Goal: Use online tool/utility: Utilize a website feature to perform a specific function

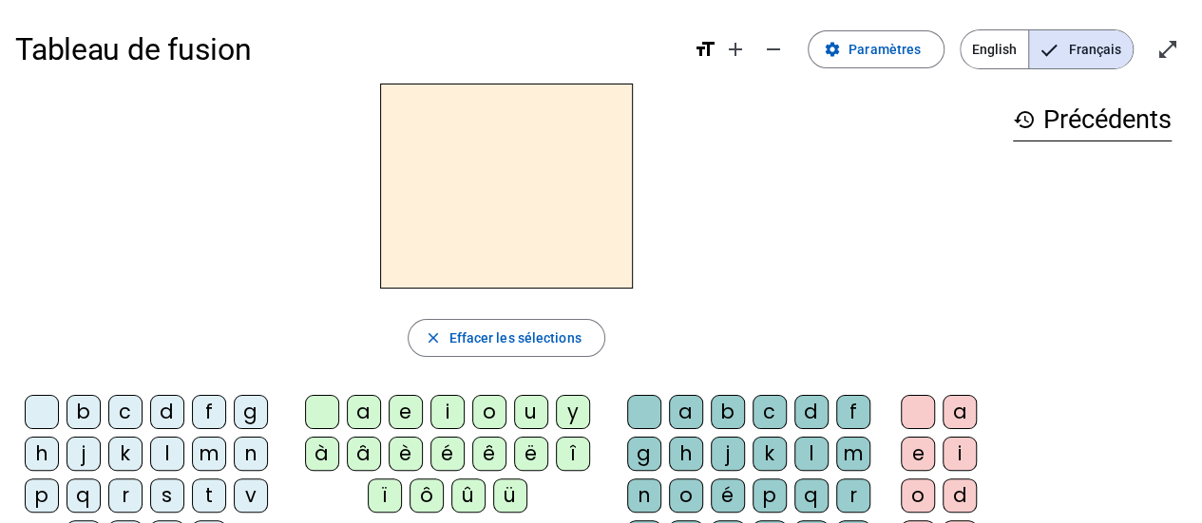
click at [1168, 52] on mat-icon "open_in_full" at bounding box center [1167, 49] width 23 height 23
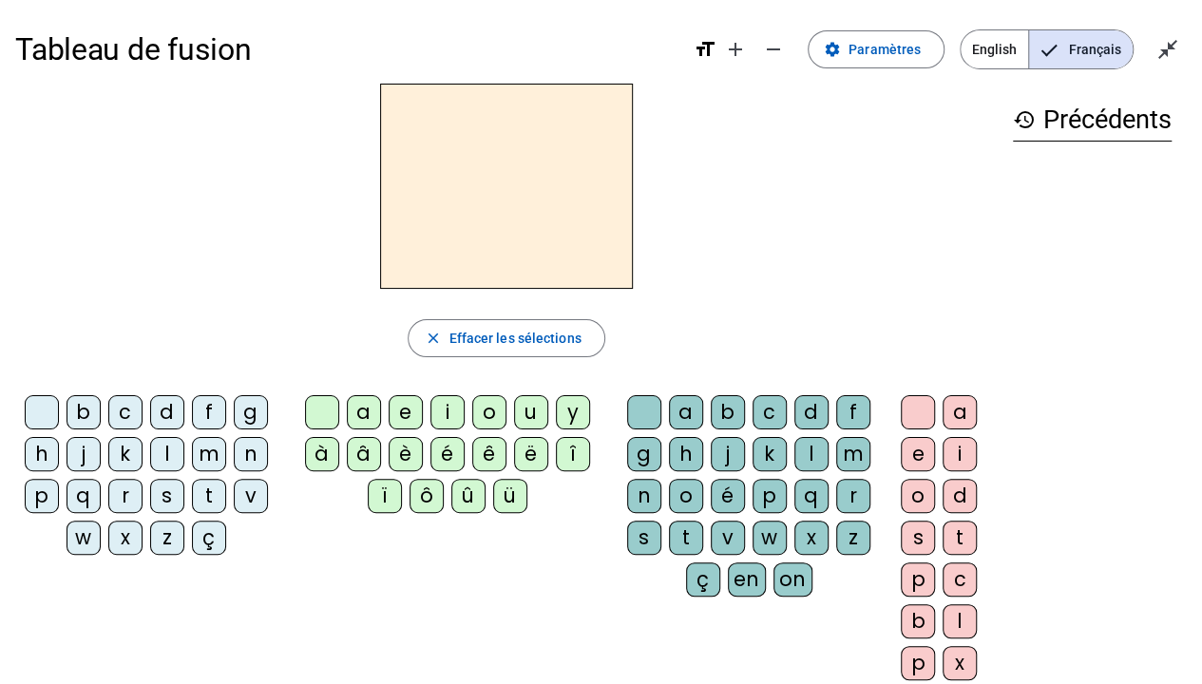
click at [200, 215] on div at bounding box center [506, 186] width 982 height 205
click at [123, 407] on div "c" at bounding box center [125, 412] width 34 height 34
click at [921, 53] on span "Paramètres" at bounding box center [884, 49] width 72 height 23
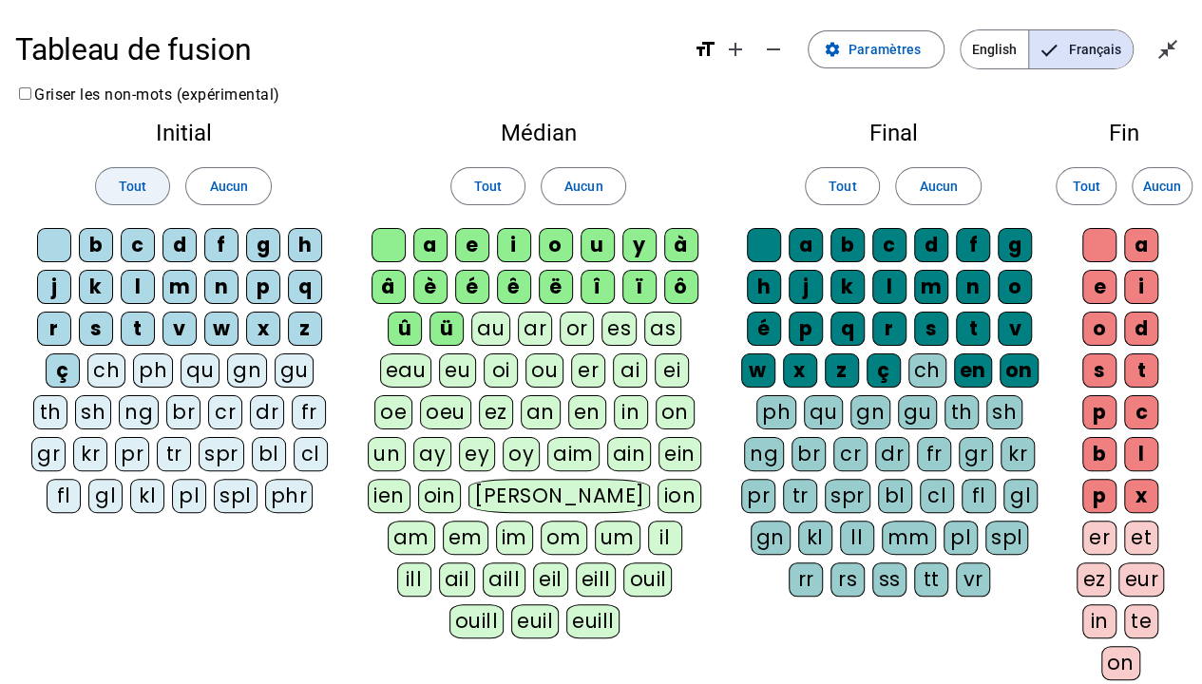
click at [110, 183] on span at bounding box center [132, 186] width 73 height 46
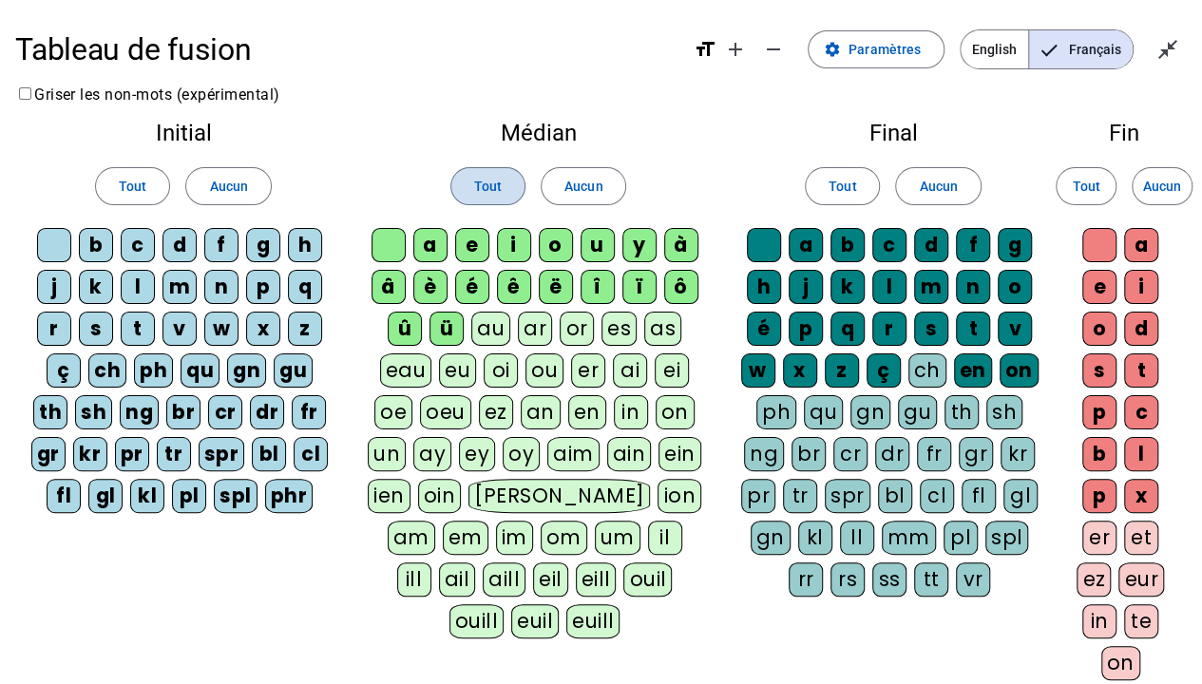
click at [482, 182] on span "Tout" at bounding box center [488, 186] width 28 height 23
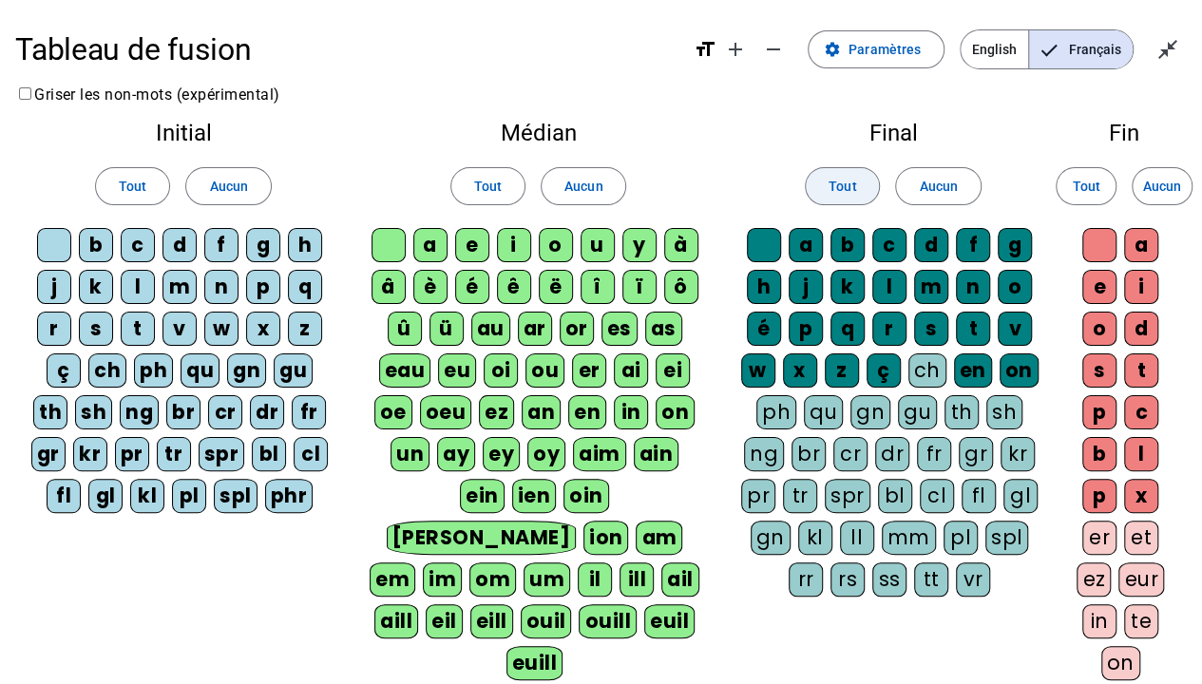
click at [834, 183] on span "Tout" at bounding box center [842, 186] width 28 height 23
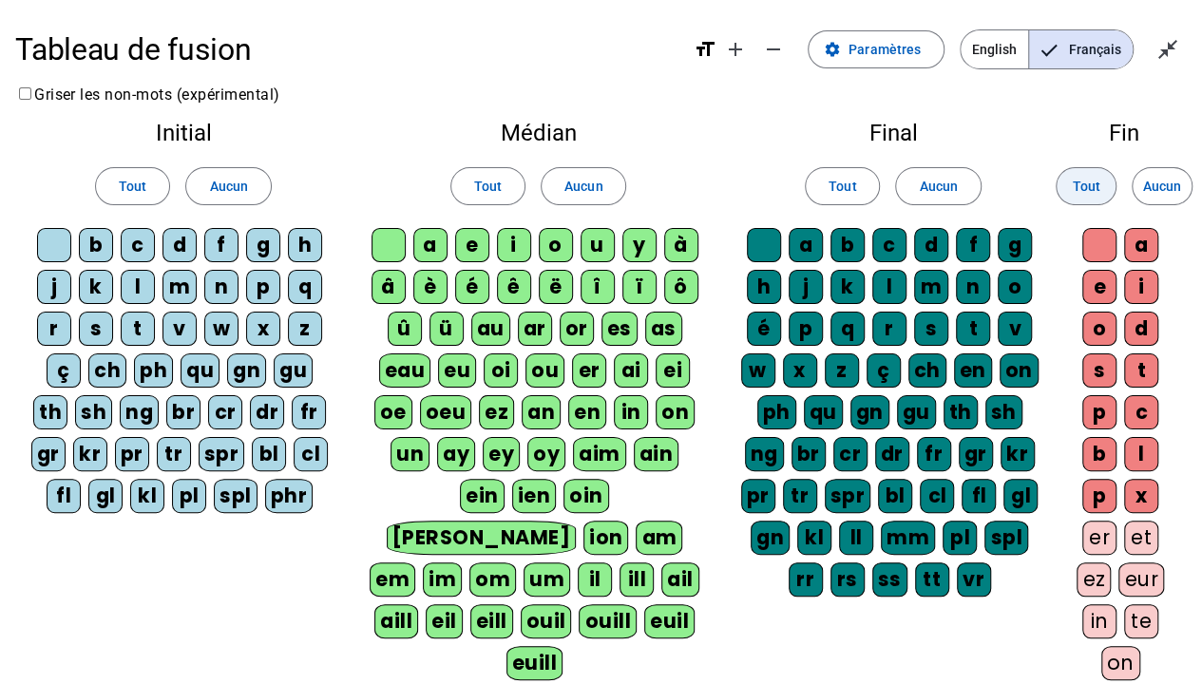
click at [1096, 192] on span "Tout" at bounding box center [1086, 186] width 28 height 23
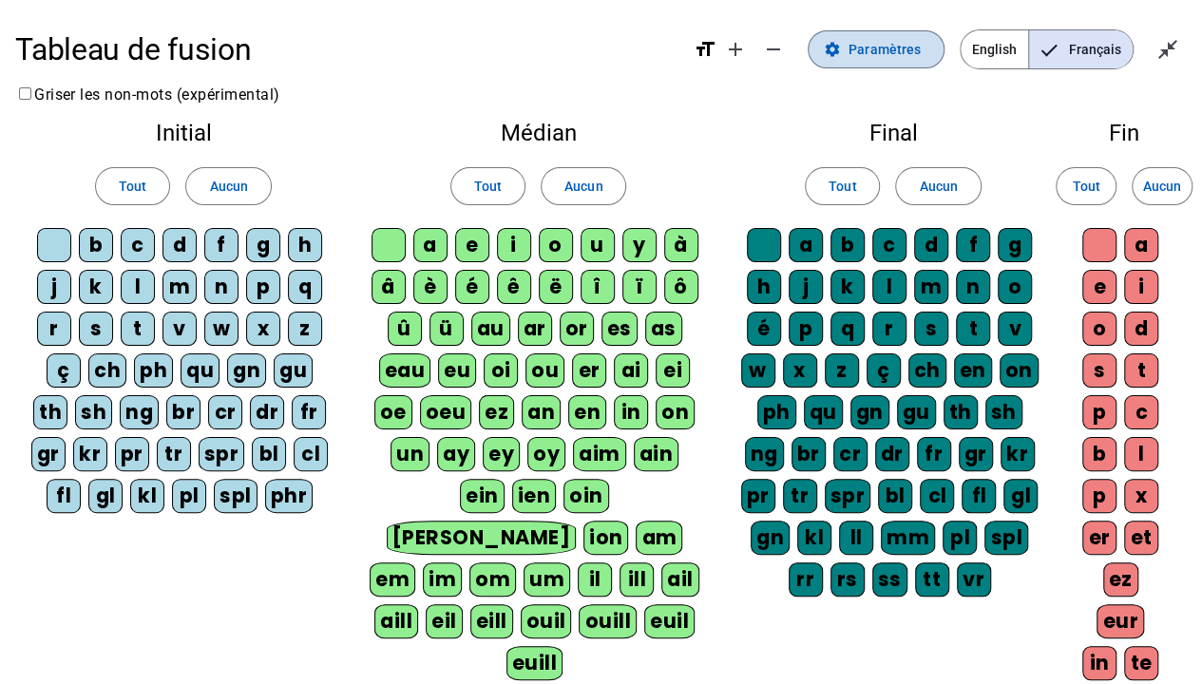
click at [875, 52] on span "Paramètres" at bounding box center [884, 49] width 72 height 23
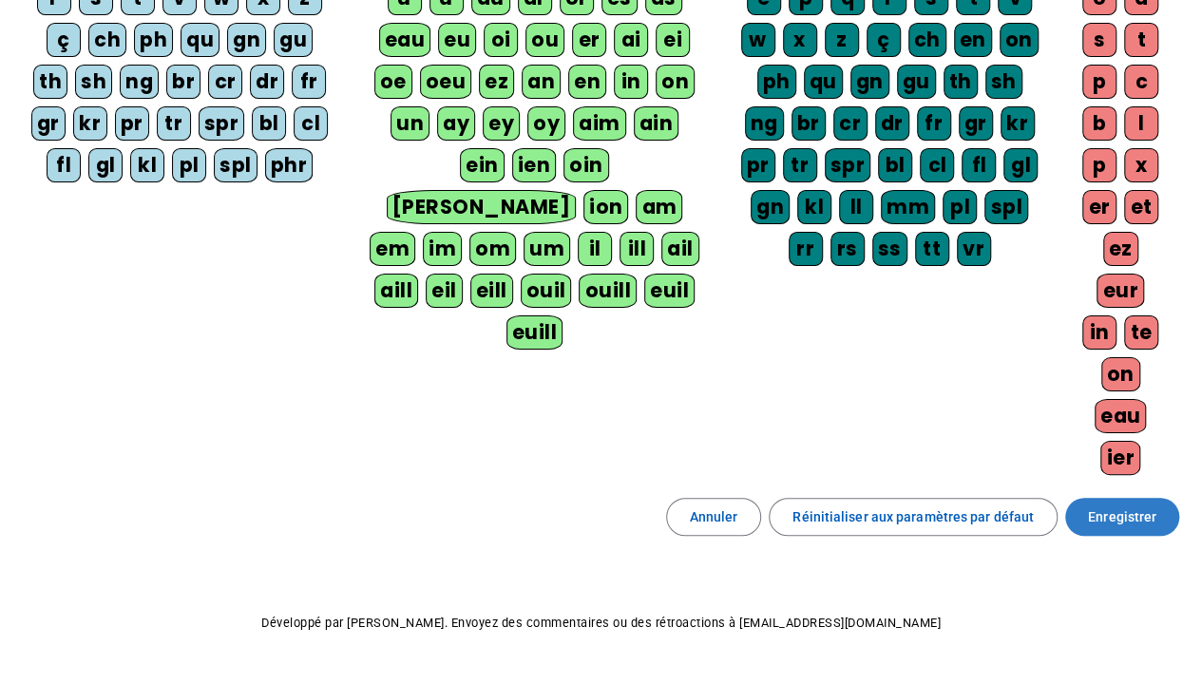
click at [1114, 505] on span "Enregistrer" at bounding box center [1122, 516] width 68 height 23
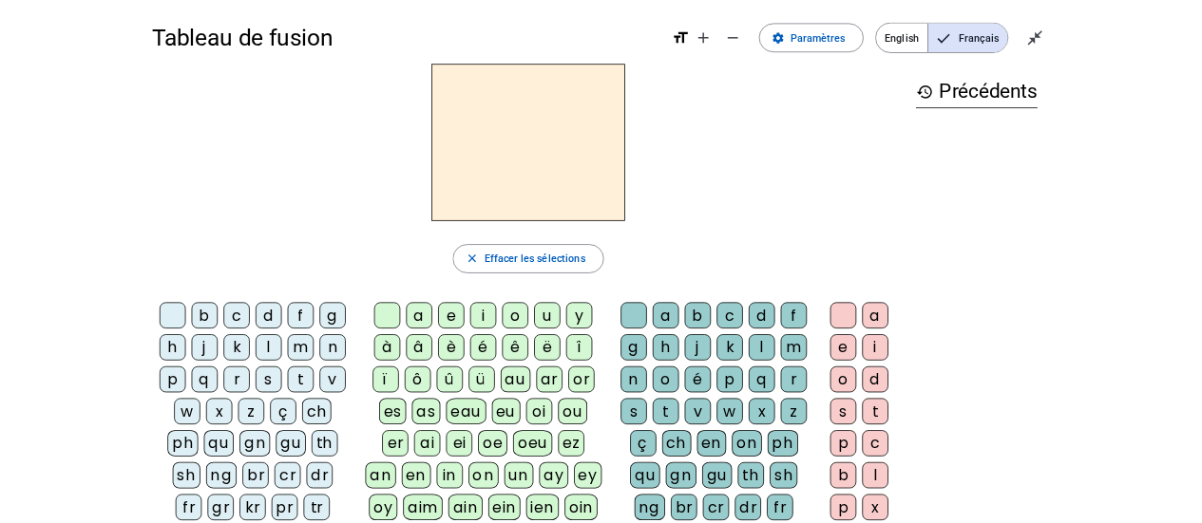
scroll to position [95, 0]
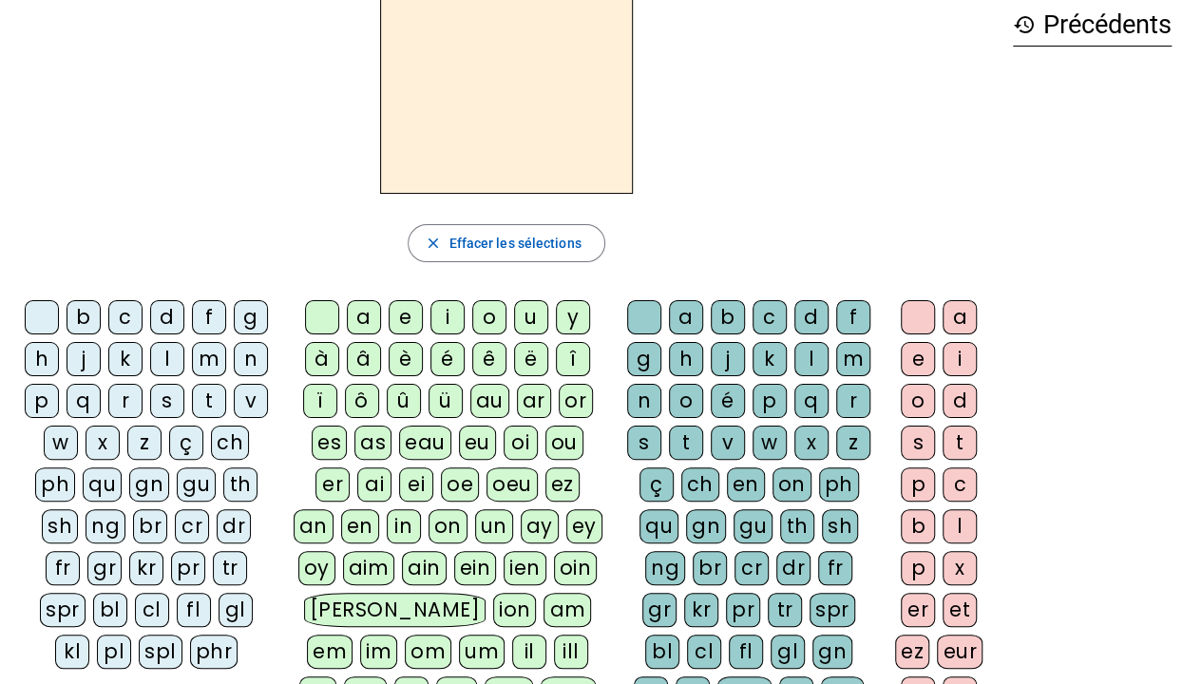
click at [135, 523] on div "cl" at bounding box center [152, 610] width 34 height 34
click at [356, 306] on div "a" at bounding box center [364, 317] width 34 height 34
click at [856, 362] on div "m" at bounding box center [853, 359] width 34 height 34
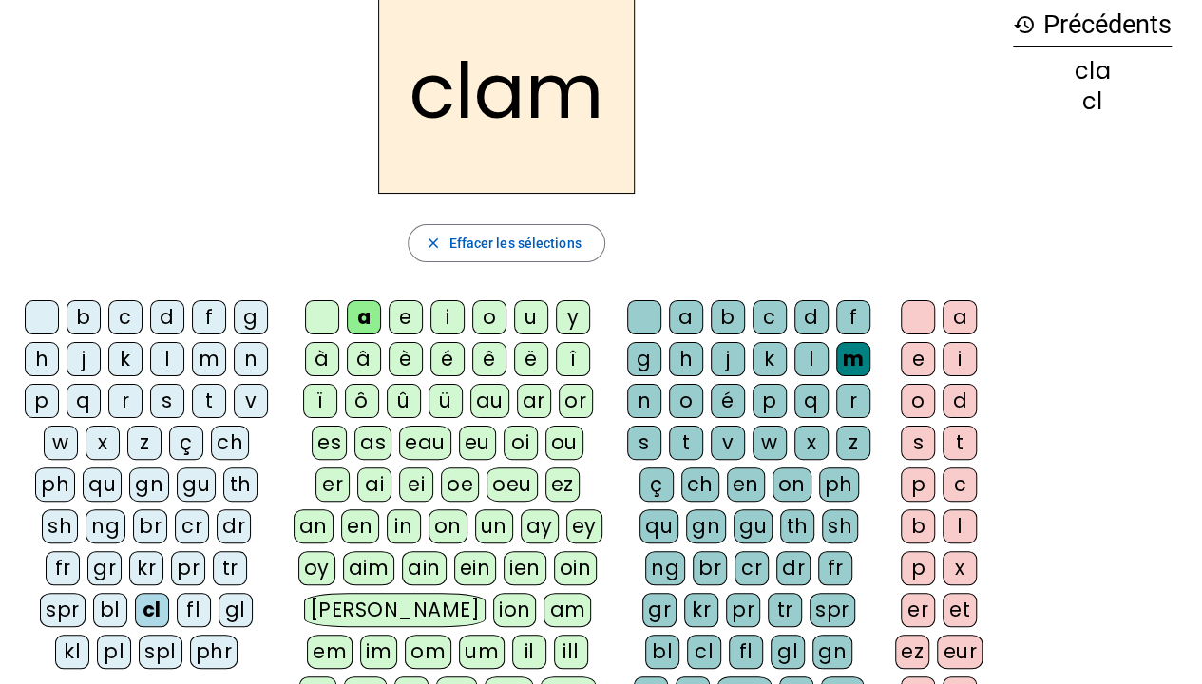
click at [910, 356] on div "e" at bounding box center [918, 359] width 34 height 34
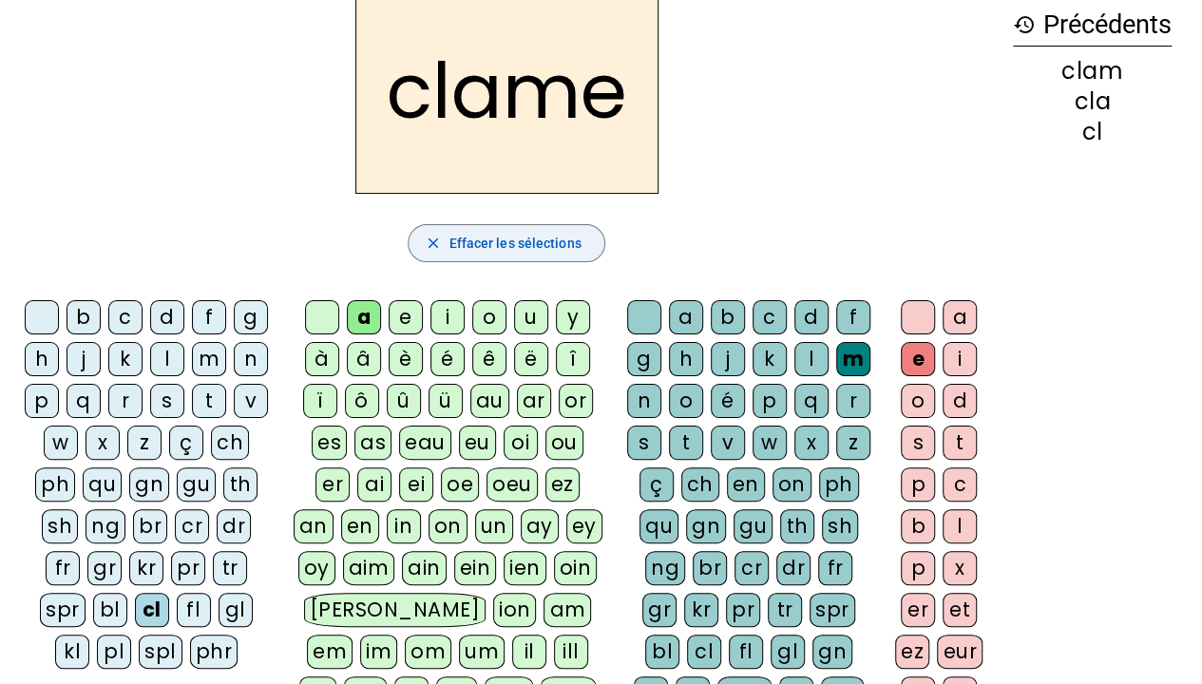
click at [518, 241] on span "Effacer les sélections" at bounding box center [514, 243] width 132 height 23
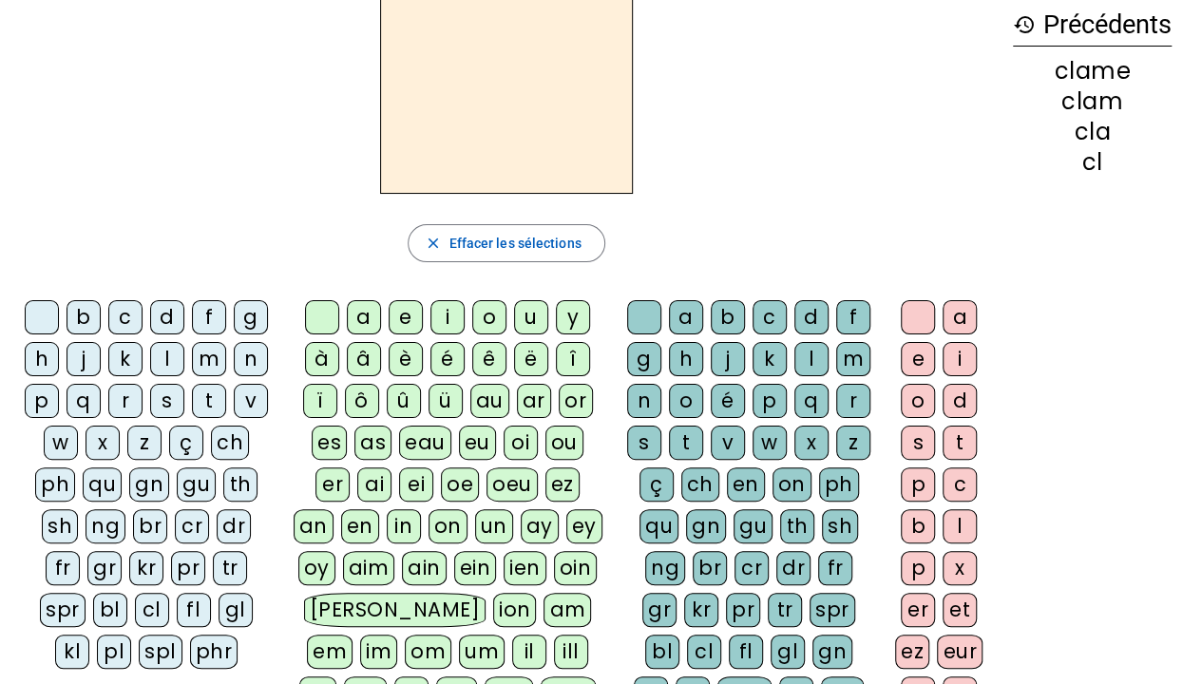
click at [135, 523] on div "cl" at bounding box center [152, 610] width 34 height 34
drag, startPoint x: 352, startPoint y: 317, endPoint x: 393, endPoint y: 324, distance: 42.3
click at [352, 317] on div "a" at bounding box center [364, 317] width 34 height 34
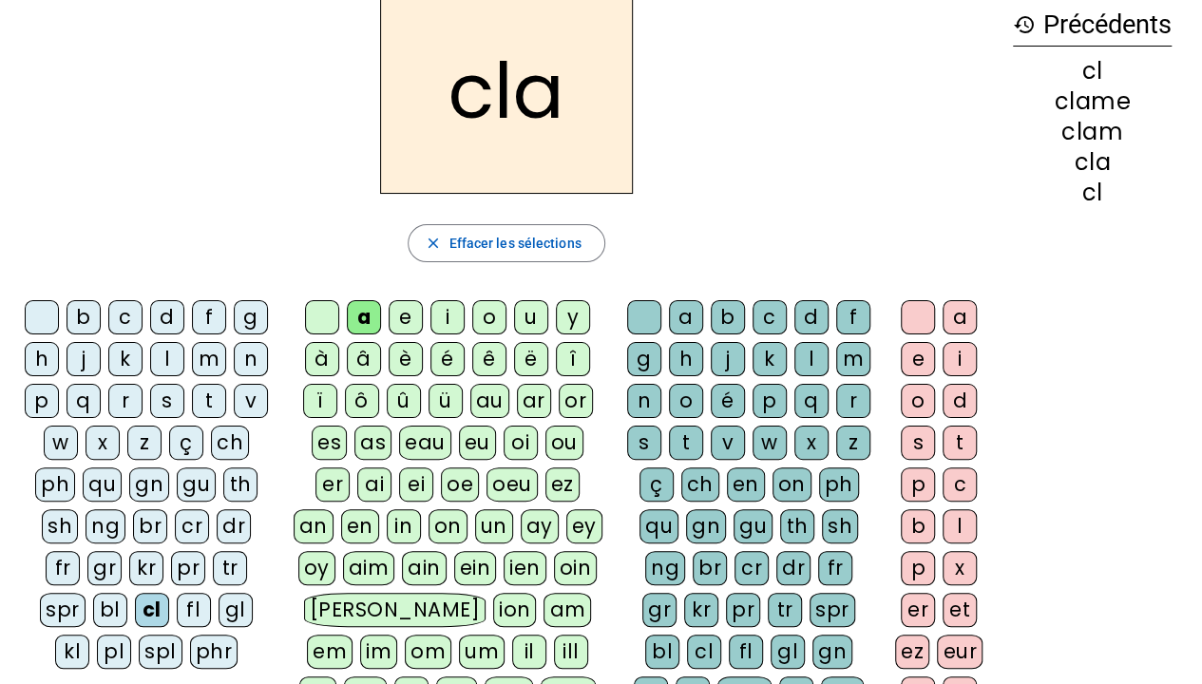
click at [843, 349] on div "m" at bounding box center [853, 359] width 34 height 34
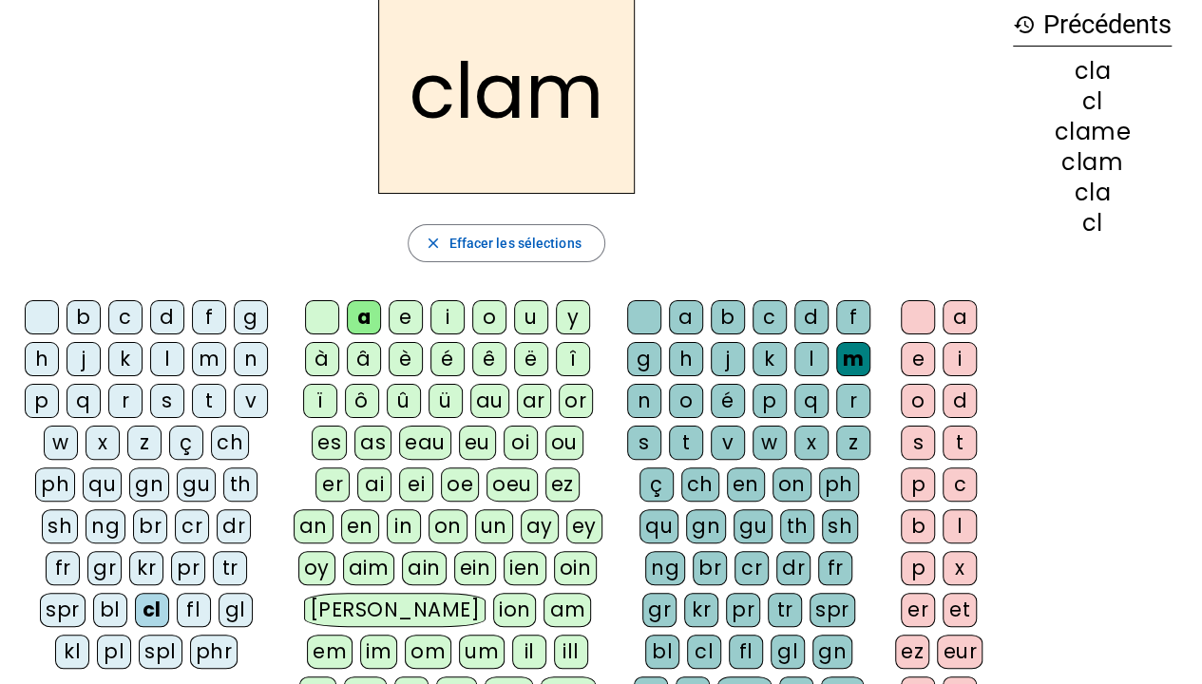
click at [913, 351] on div "e" at bounding box center [918, 359] width 34 height 34
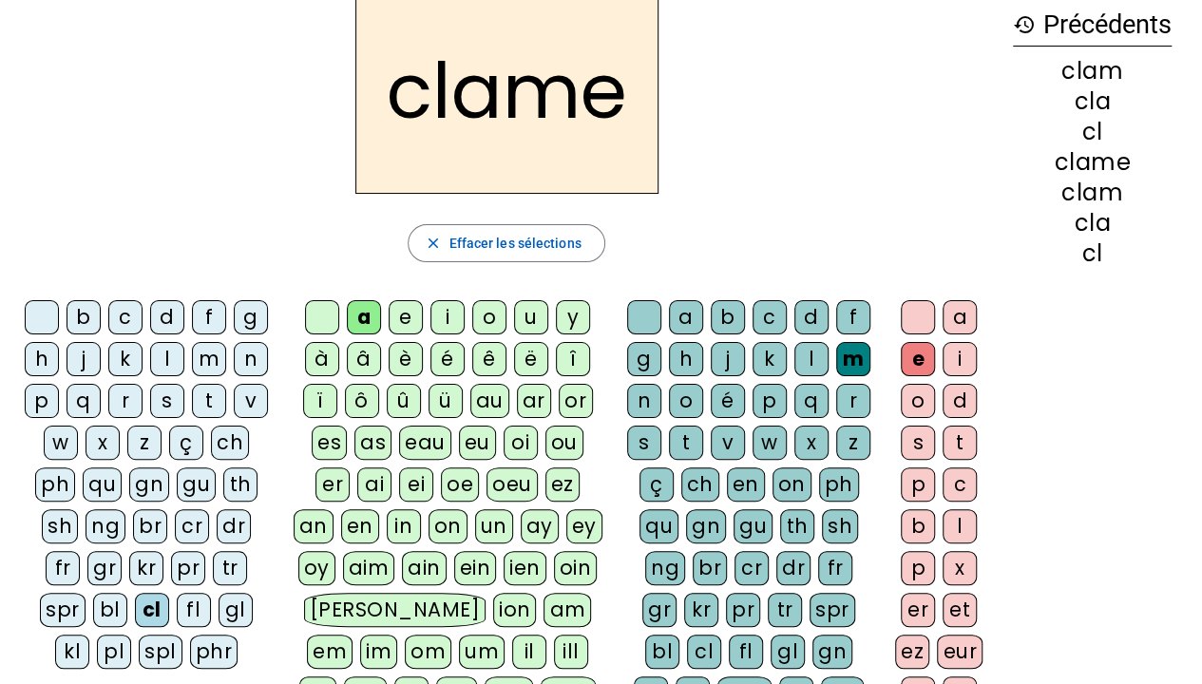
click at [40, 319] on div at bounding box center [42, 317] width 34 height 34
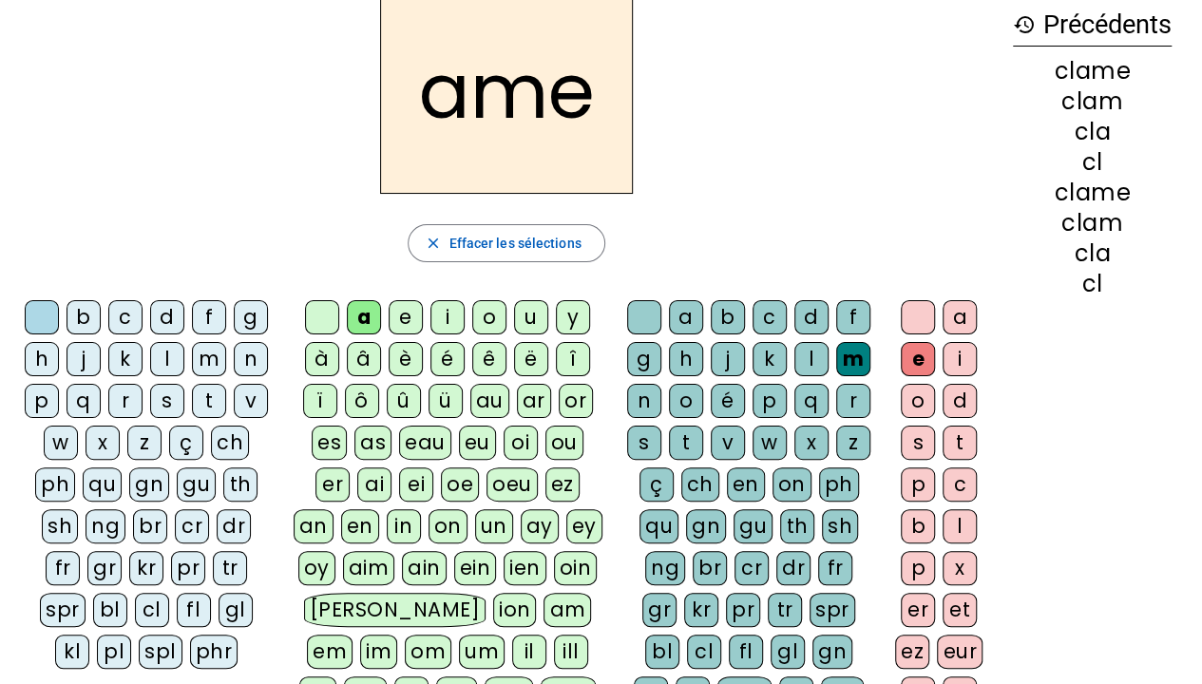
click at [172, 342] on div "l" at bounding box center [167, 359] width 34 height 34
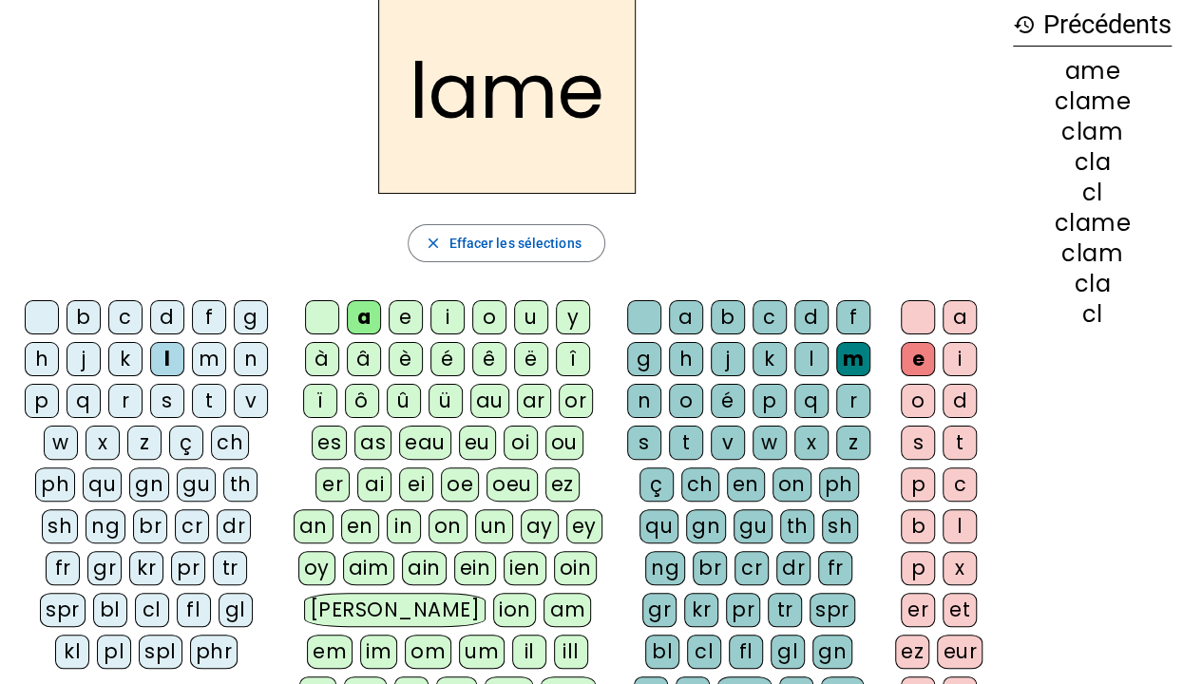
click at [164, 313] on div "d" at bounding box center [167, 317] width 34 height 34
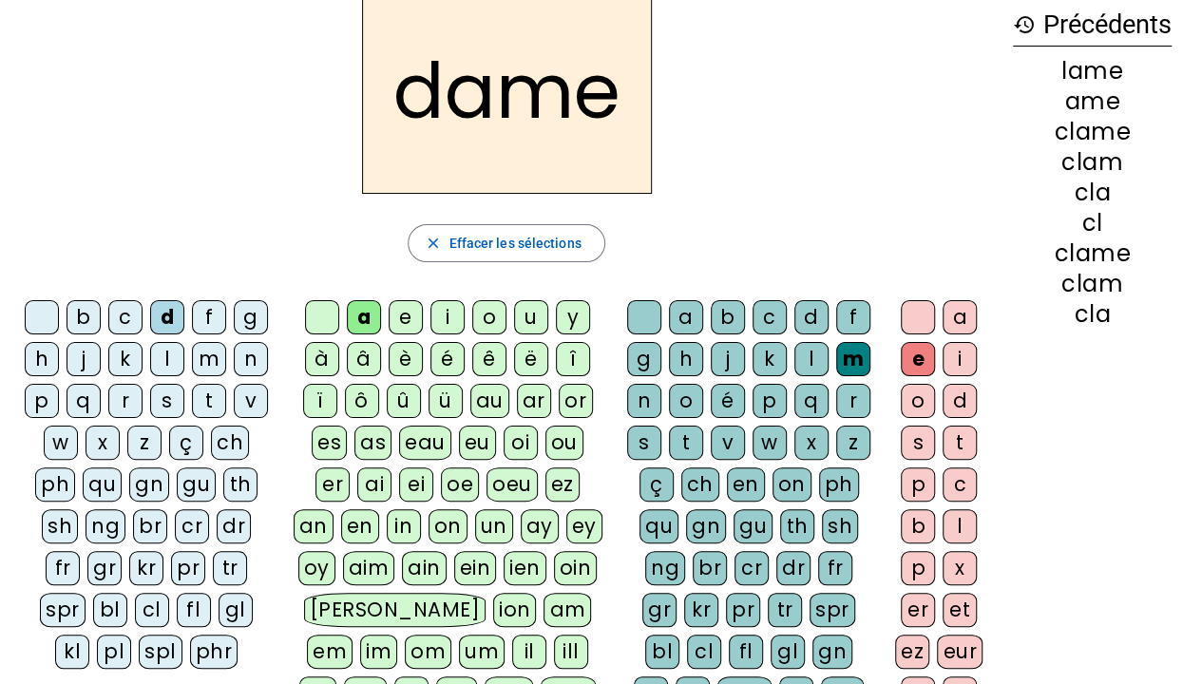
click at [114, 311] on div "c" at bounding box center [125, 317] width 34 height 34
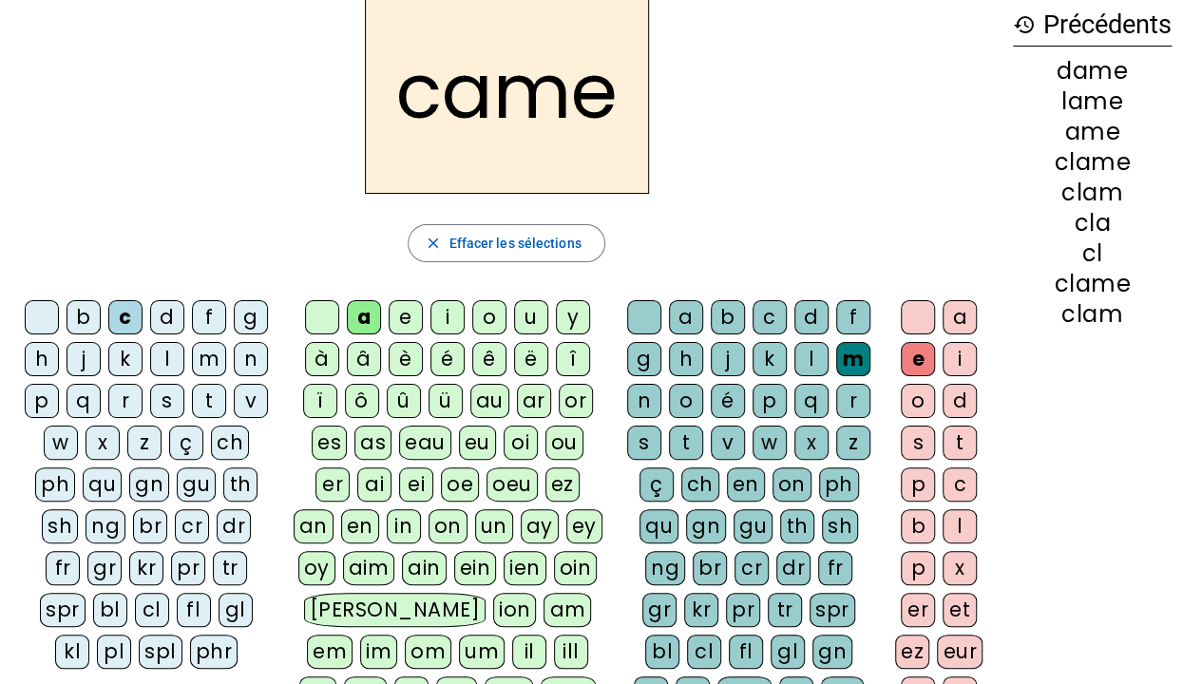
click at [648, 387] on div "n" at bounding box center [644, 401] width 34 height 34
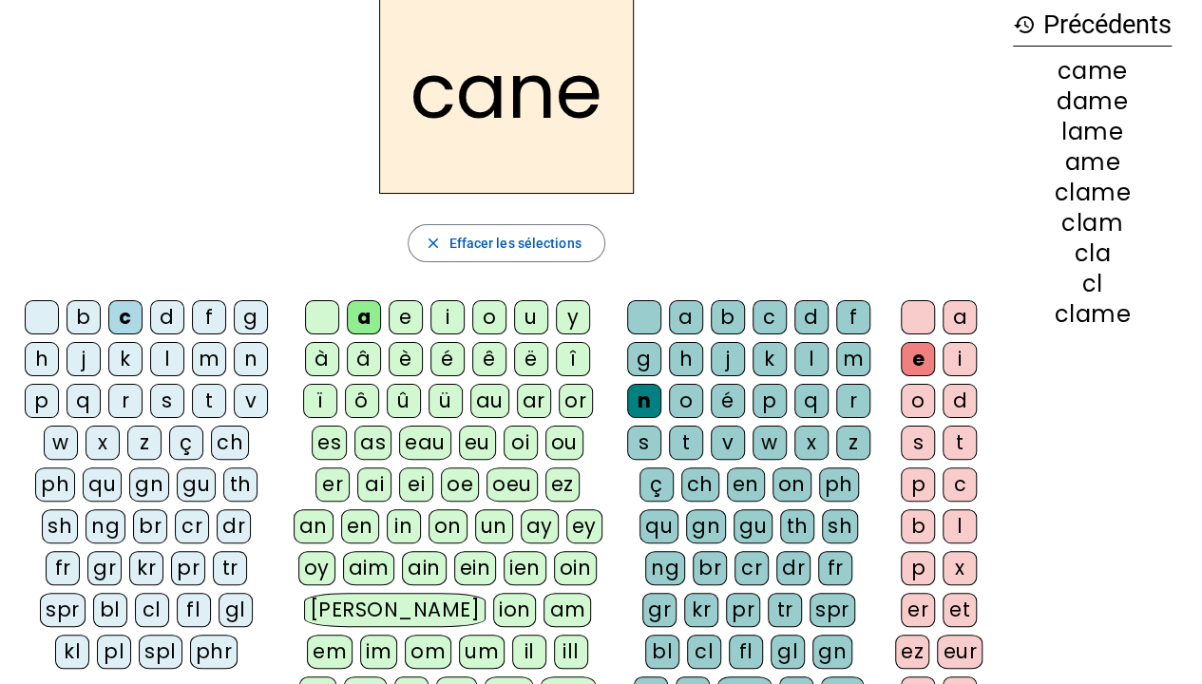
click at [652, 355] on div "g" at bounding box center [644, 359] width 34 height 34
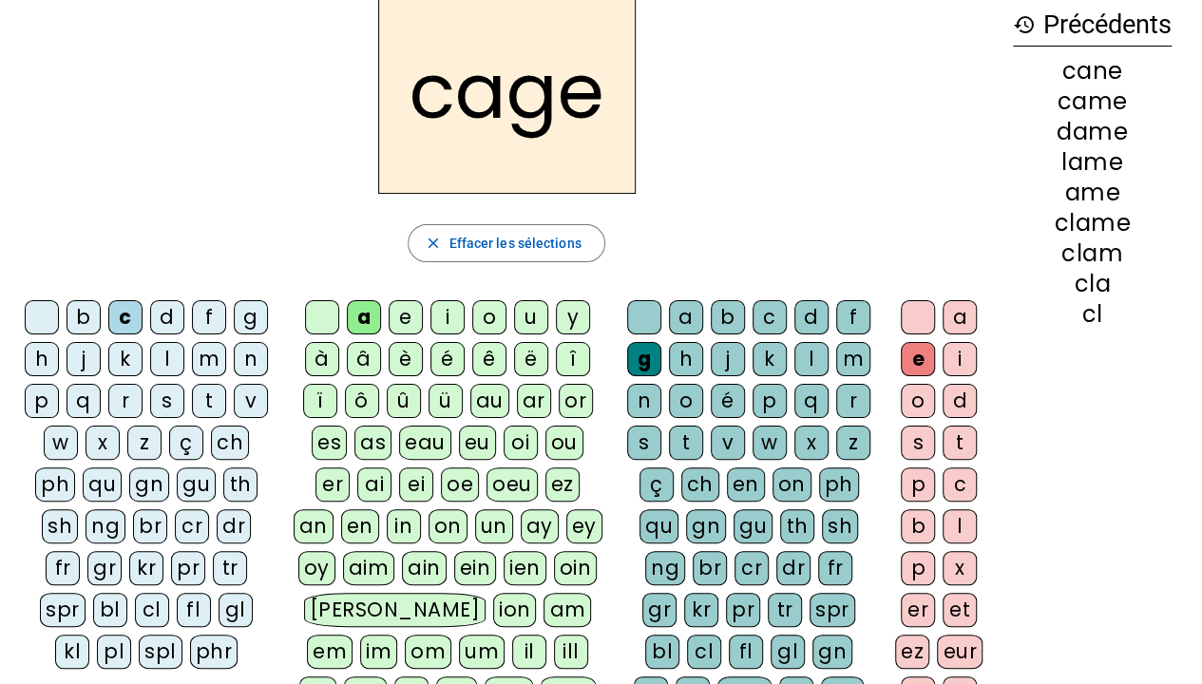
click at [38, 401] on div "p" at bounding box center [42, 401] width 34 height 34
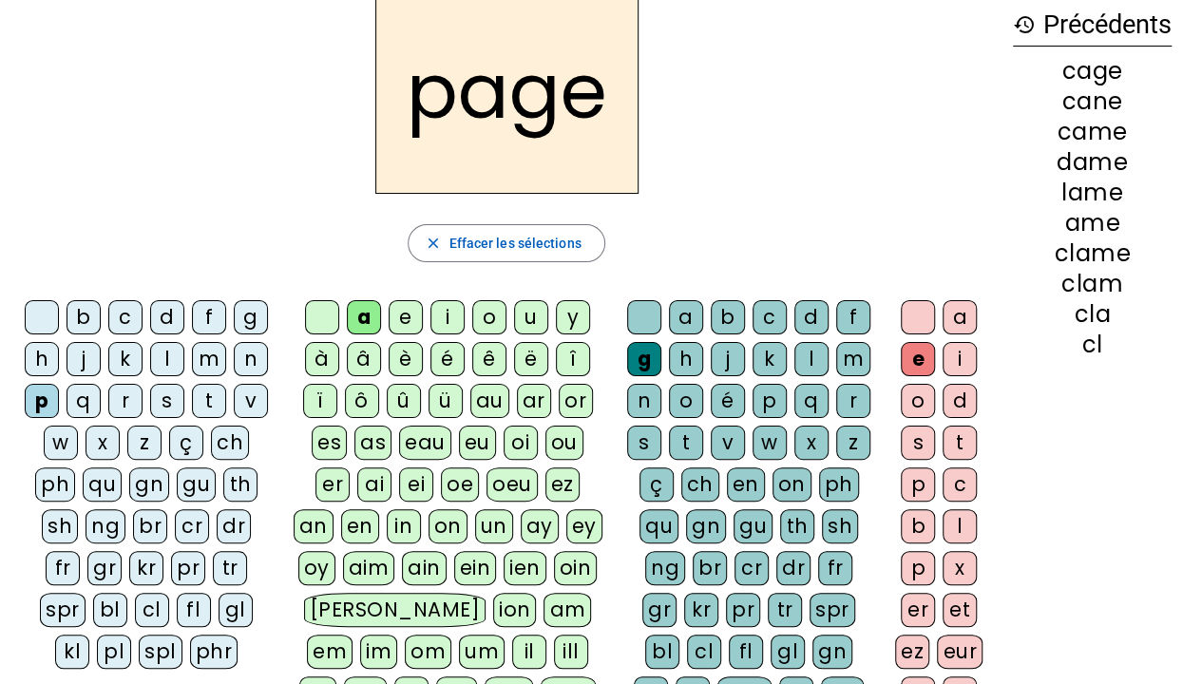
click at [162, 397] on div "s" at bounding box center [167, 401] width 34 height 34
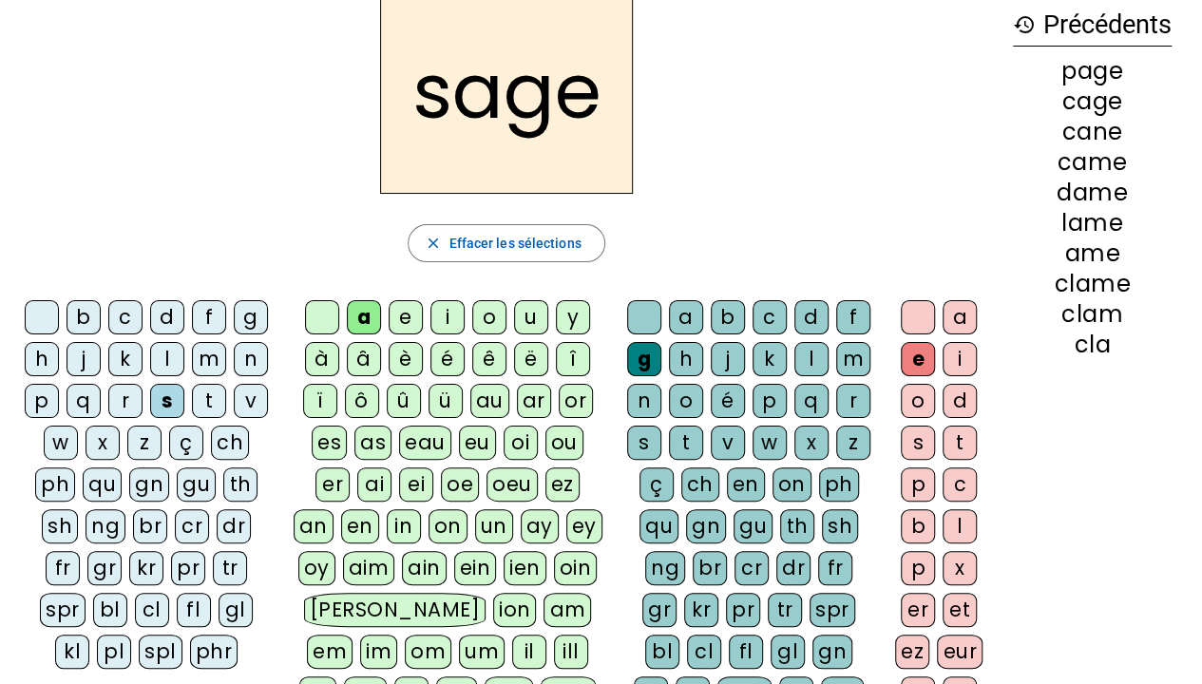
click at [208, 359] on div "m" at bounding box center [209, 359] width 34 height 34
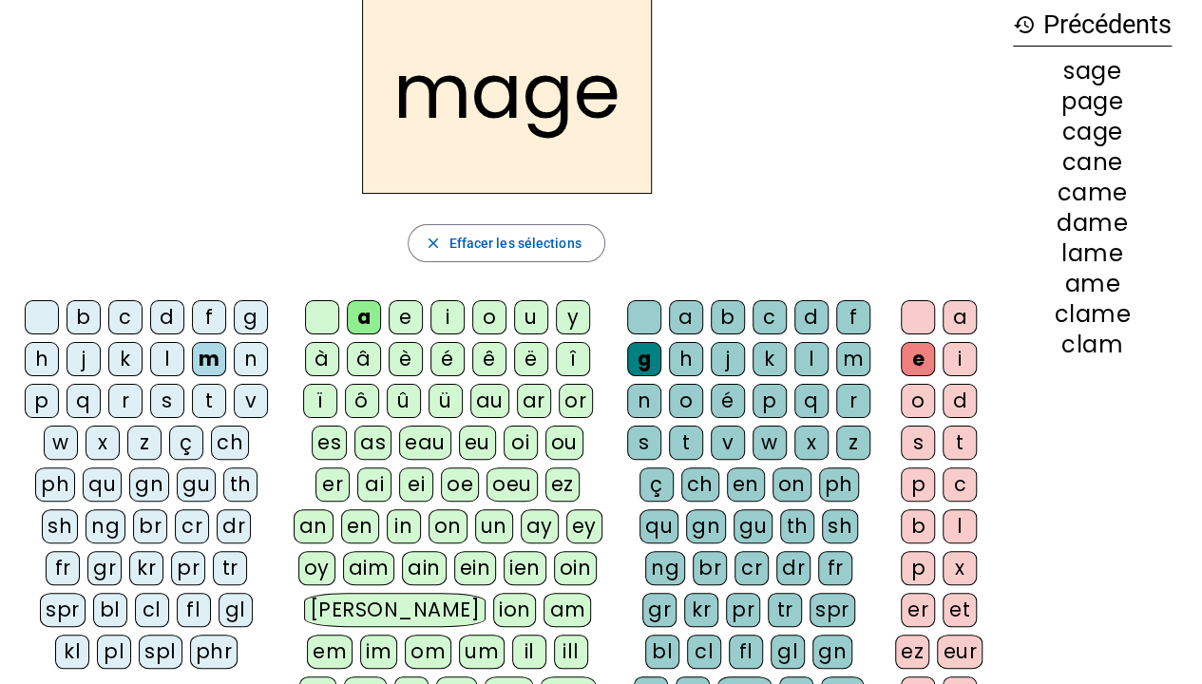
click at [531, 312] on div "u" at bounding box center [531, 317] width 34 height 34
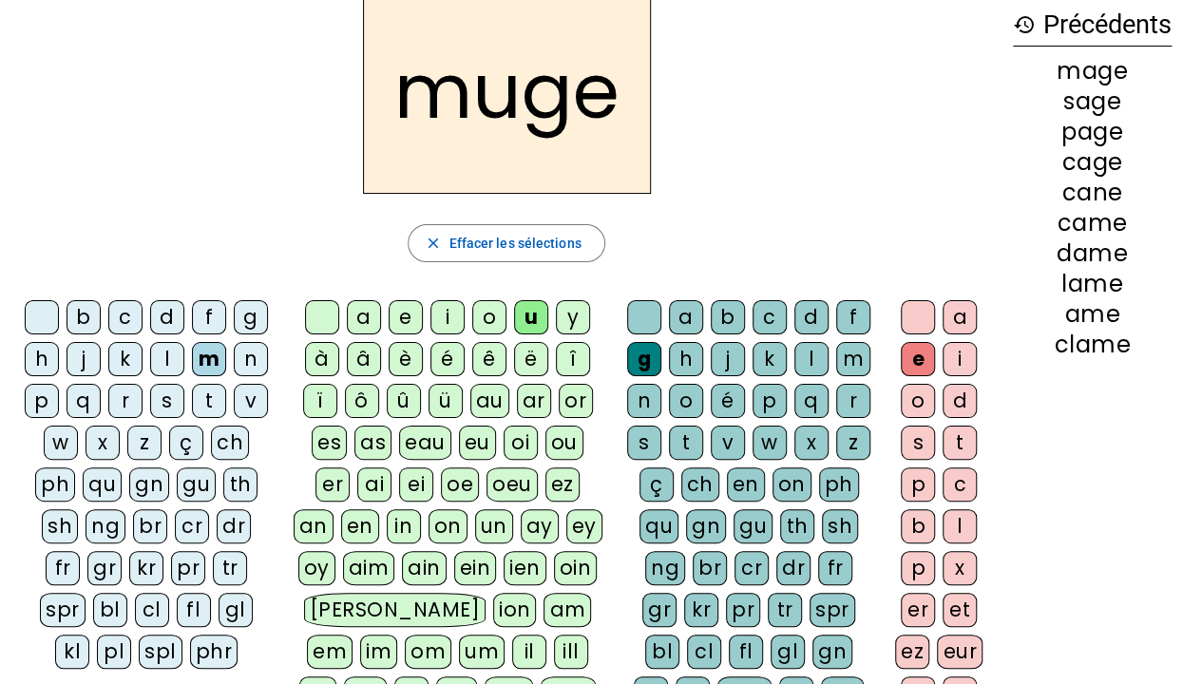
click at [158, 364] on div "l" at bounding box center [167, 359] width 34 height 34
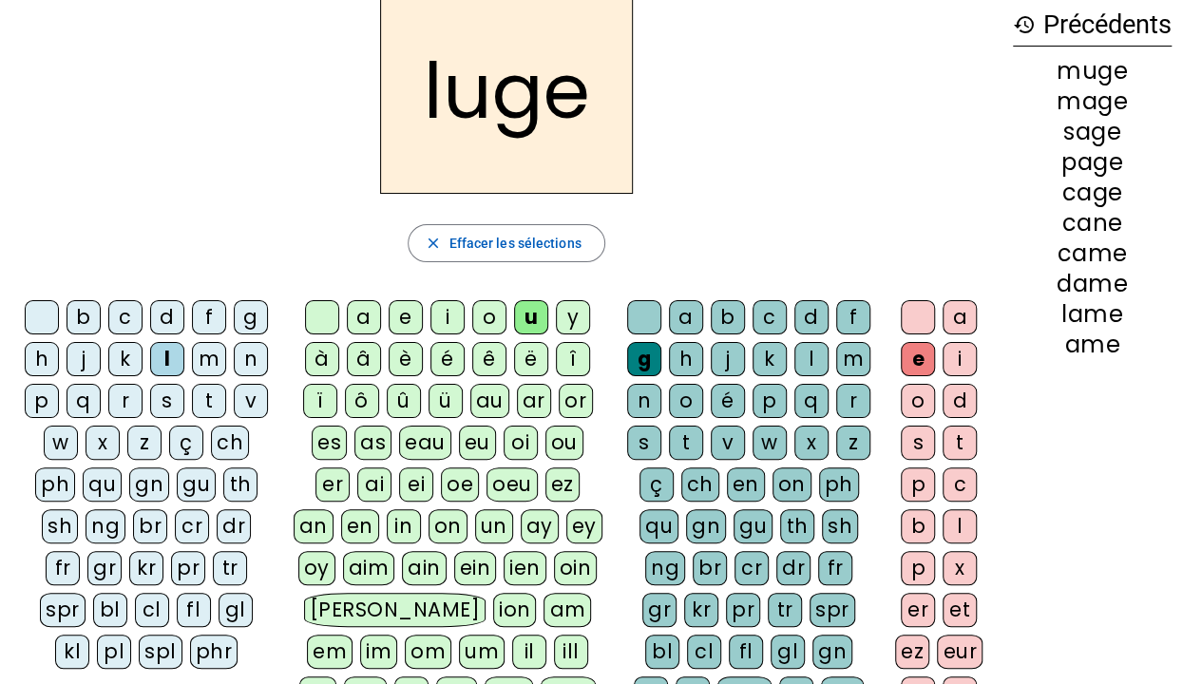
click at [648, 390] on div "n" at bounding box center [644, 401] width 34 height 34
